Goal: Information Seeking & Learning: Learn about a topic

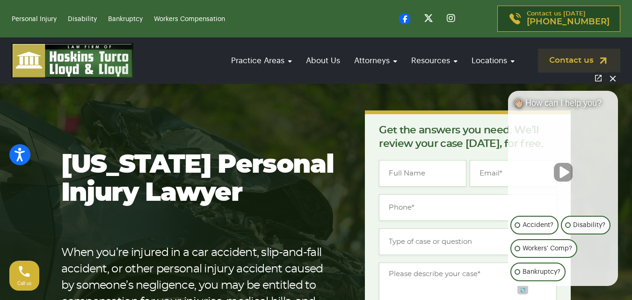
click at [616, 78] on button "Close Intaker Chat Widget" at bounding box center [613, 78] width 13 height 13
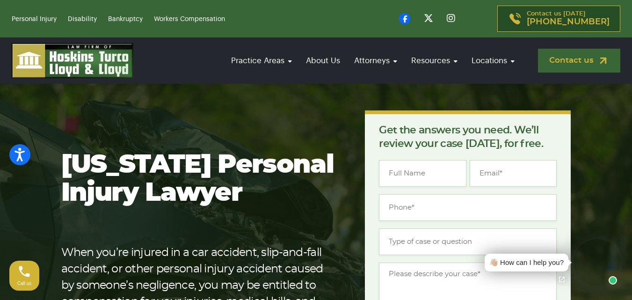
click at [569, 62] on link "Contact us" at bounding box center [579, 61] width 82 height 24
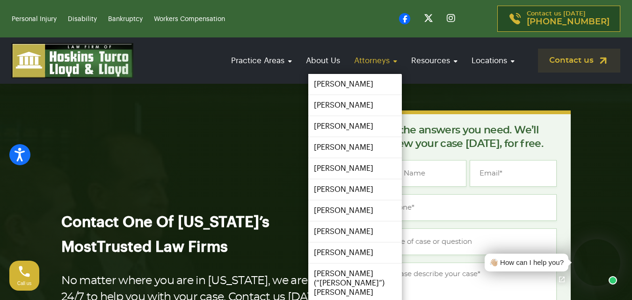
click at [368, 58] on link "Attorneys" at bounding box center [376, 60] width 52 height 27
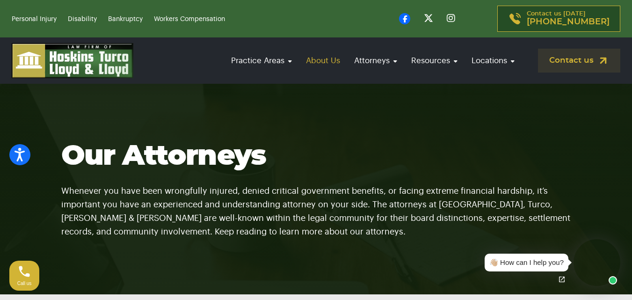
click at [323, 61] on link "About Us" at bounding box center [323, 60] width 44 height 27
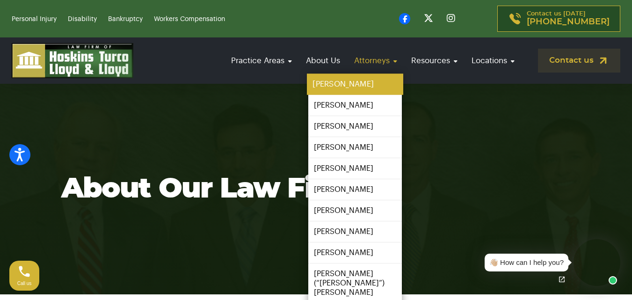
click at [339, 81] on link "[PERSON_NAME]" at bounding box center [355, 84] width 96 height 21
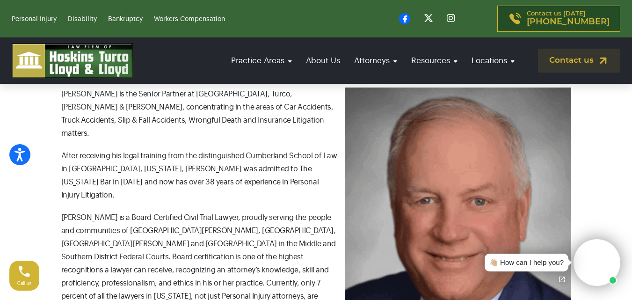
scroll to position [281, 0]
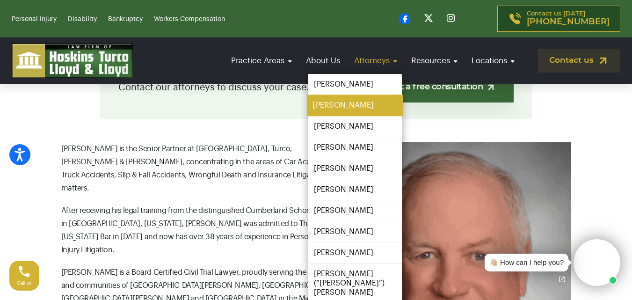
click at [341, 105] on link "[PERSON_NAME]" at bounding box center [355, 105] width 96 height 21
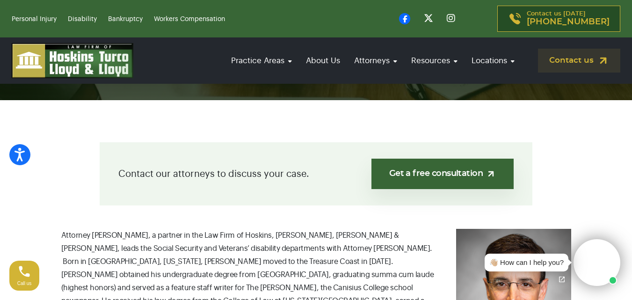
scroll to position [281, 0]
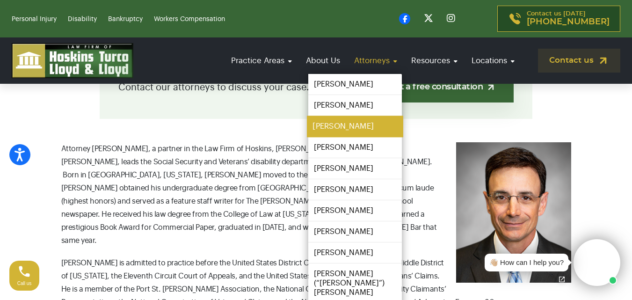
click at [345, 129] on link "[PERSON_NAME]" at bounding box center [355, 126] width 96 height 21
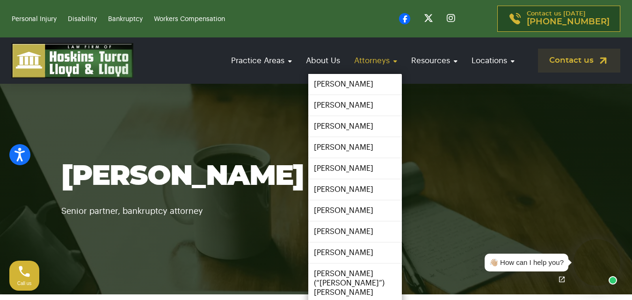
click at [383, 61] on link "Attorneys" at bounding box center [376, 60] width 52 height 27
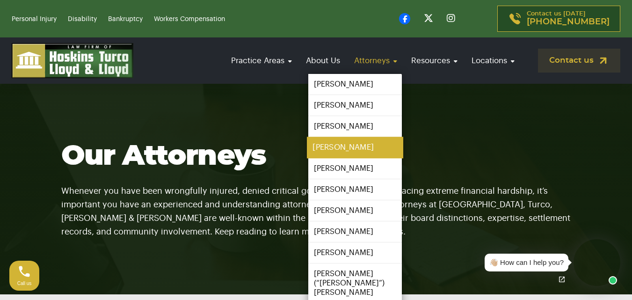
click at [349, 146] on link "[PERSON_NAME]" at bounding box center [355, 147] width 96 height 21
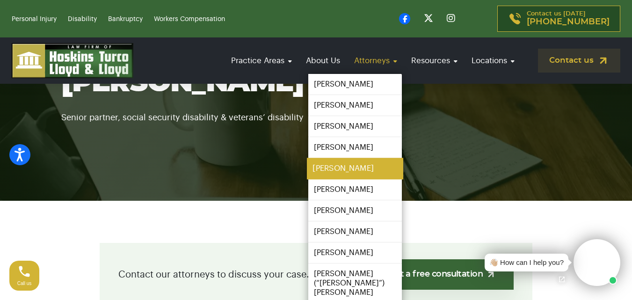
click at [357, 168] on link "[PERSON_NAME]" at bounding box center [355, 168] width 96 height 21
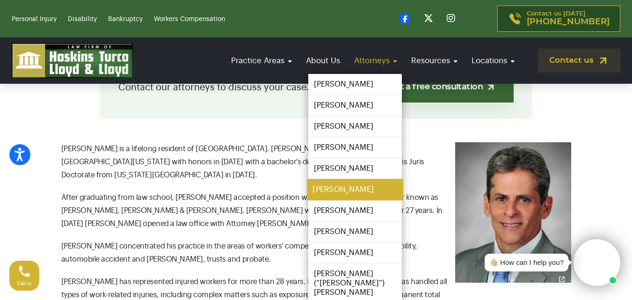
click at [346, 186] on link "[PERSON_NAME]" at bounding box center [355, 189] width 96 height 21
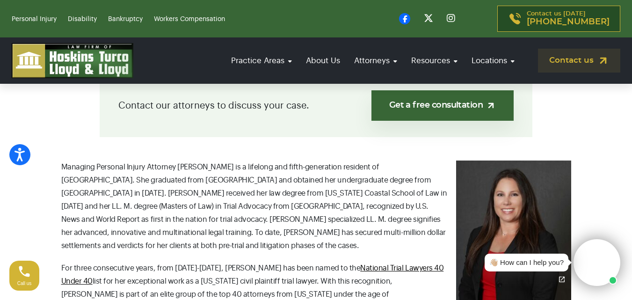
scroll to position [281, 0]
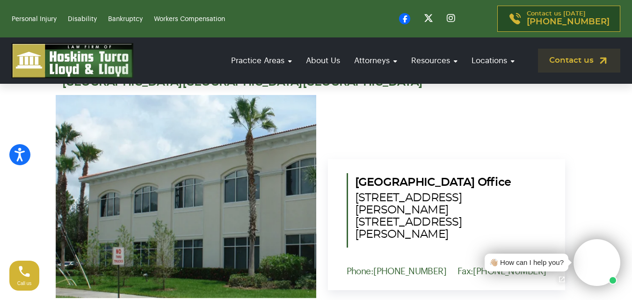
scroll to position [2952, 0]
